Goal: Obtain resource: Download file/media

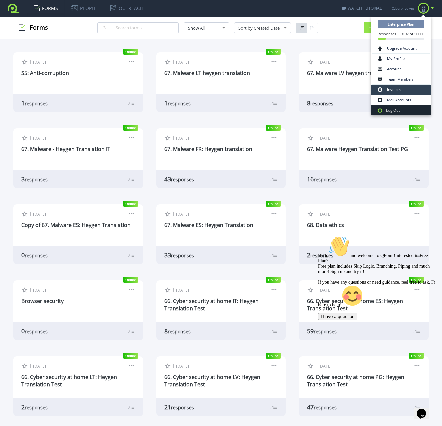
click at [390, 91] on link "Invoices" at bounding box center [401, 90] width 58 height 10
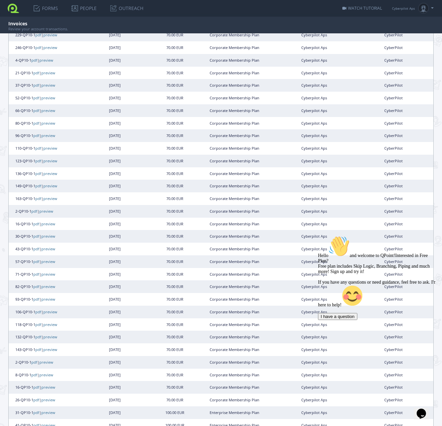
scroll to position [281, 0]
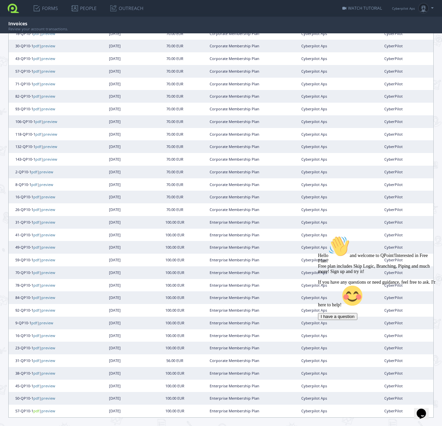
click at [39, 412] on link "pdf" at bounding box center [36, 410] width 6 height 5
